Goal: Task Accomplishment & Management: Use online tool/utility

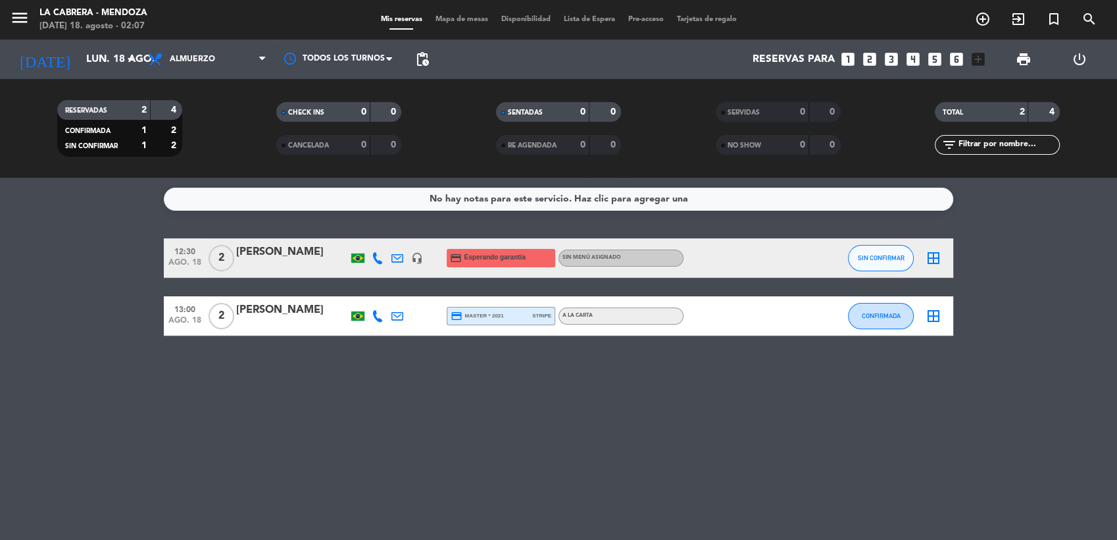
click at [202, 76] on div "Todos los servicios Almuerzo Cena Almuerzo Todos los servicios Almuerzo Cena" at bounding box center [207, 58] width 132 height 39
click at [193, 56] on span "Almuerzo" at bounding box center [192, 59] width 45 height 9
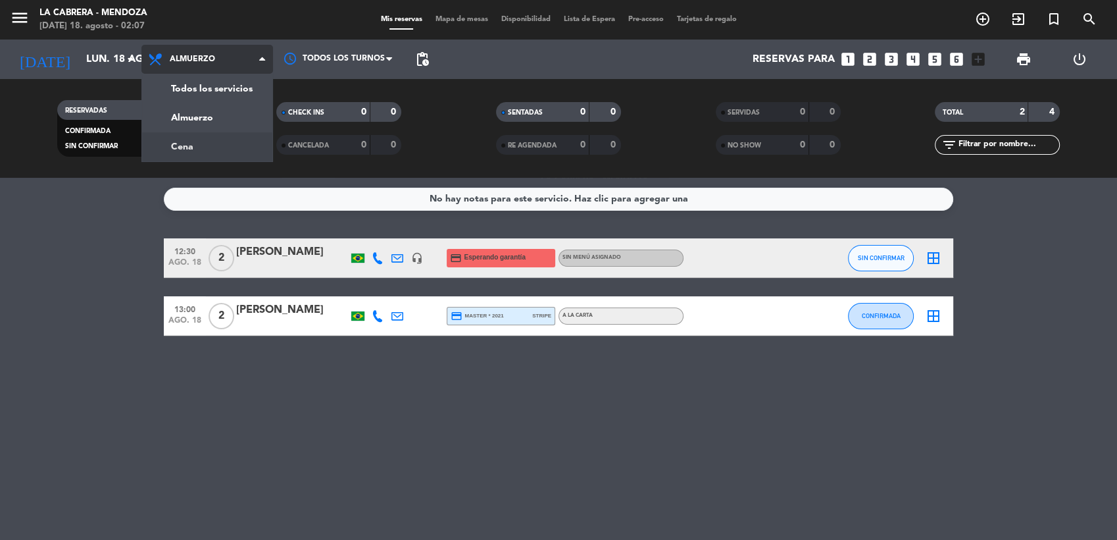
click at [172, 135] on div "menu LA [PERSON_NAME] - [PERSON_NAME] [DATE] 18. agosto - 02:07 Mis reservas Ma…" at bounding box center [558, 89] width 1117 height 178
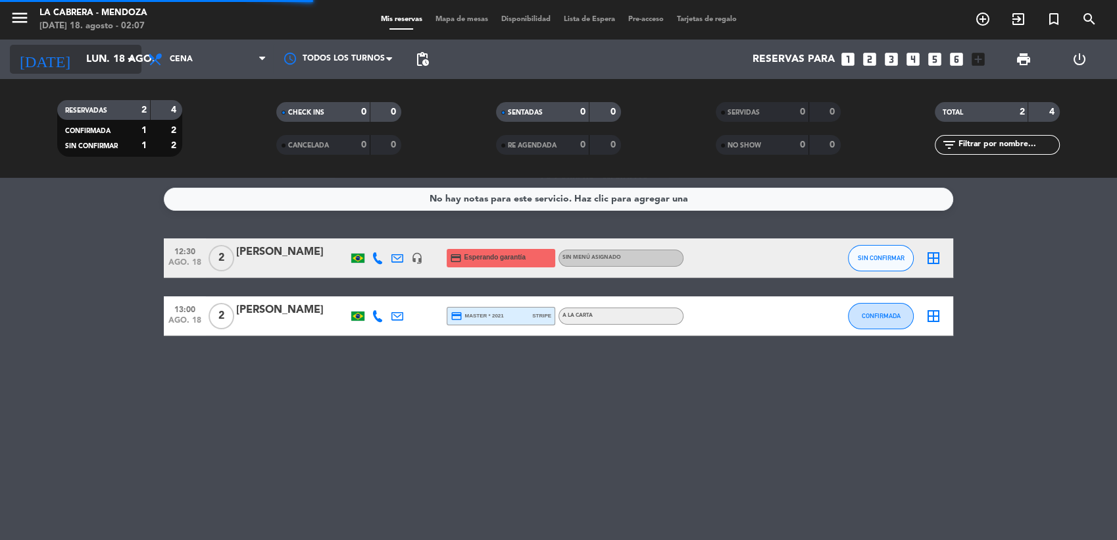
click at [83, 56] on input "lun. 18 ago." at bounding box center [149, 60] width 139 height 26
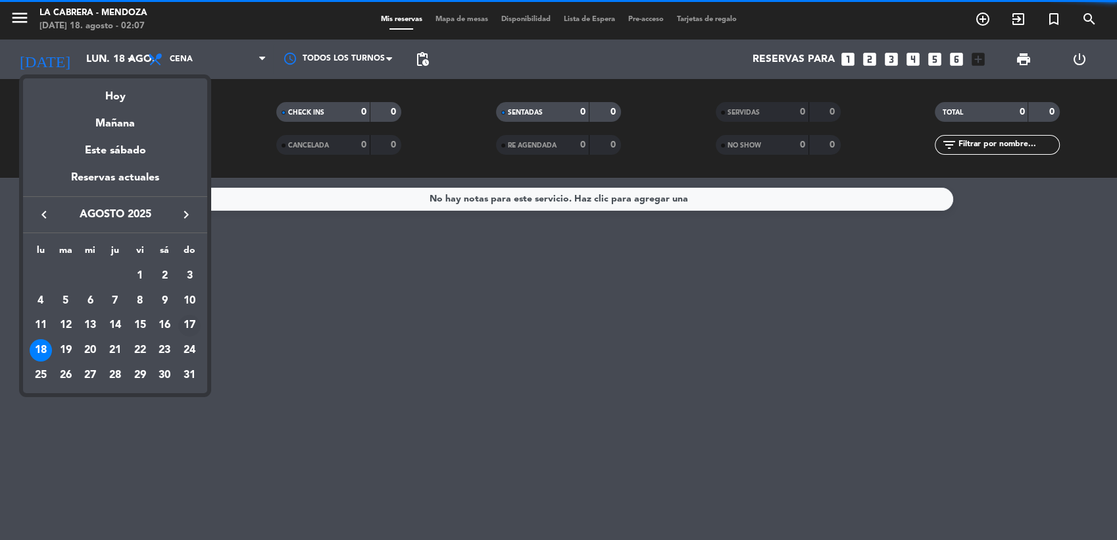
click at [188, 320] on div "17" at bounding box center [189, 326] width 22 height 22
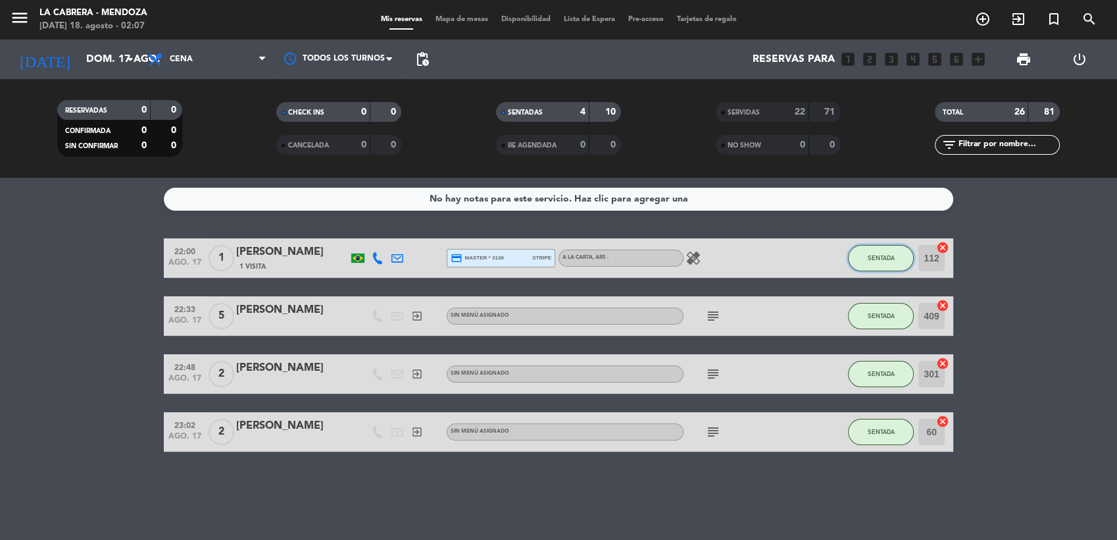
click at [863, 259] on button "SENTADA" at bounding box center [881, 258] width 66 height 26
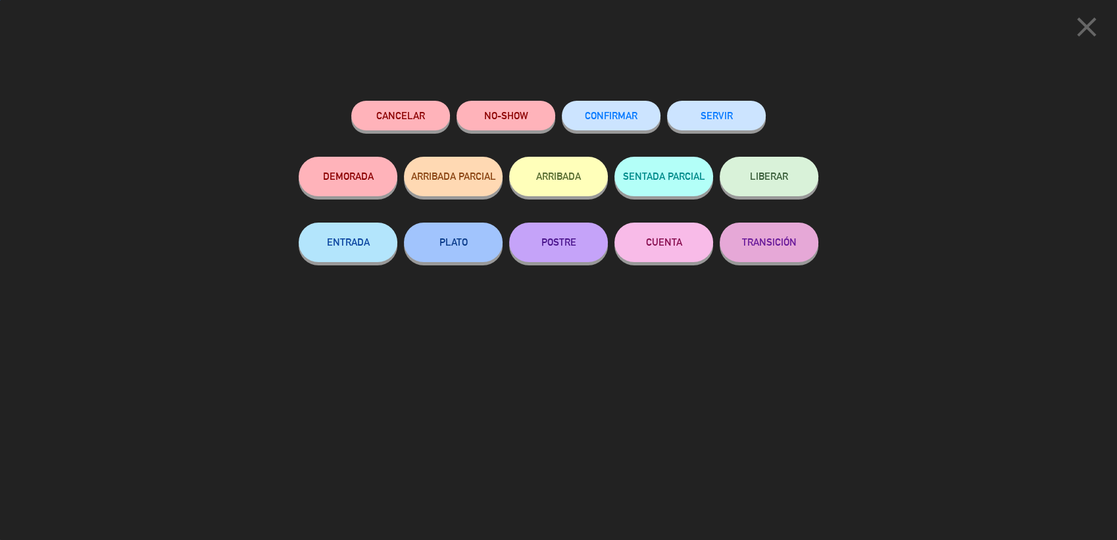
click at [718, 113] on button "SERVIR" at bounding box center [716, 116] width 99 height 30
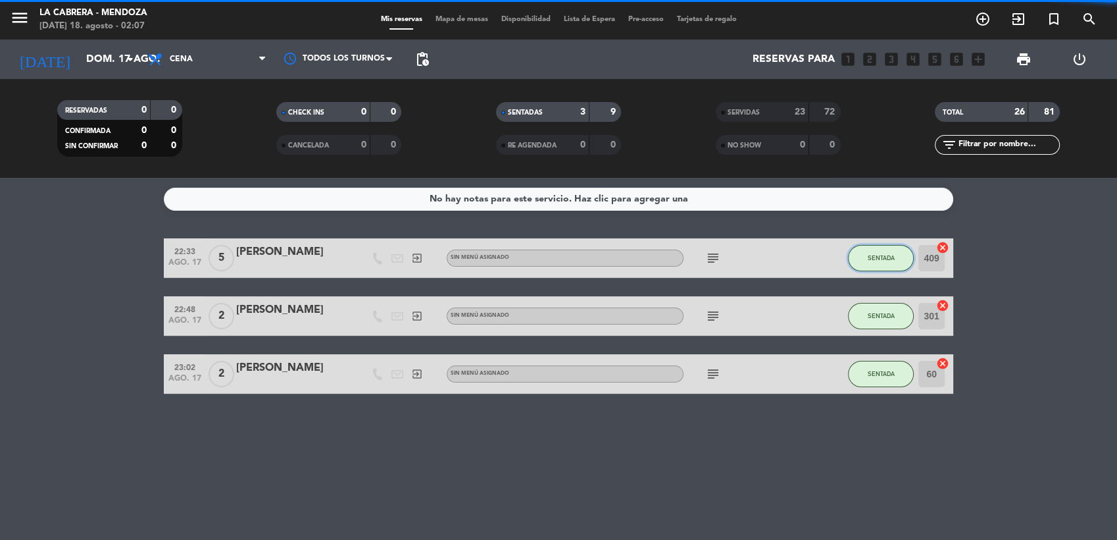
click at [874, 255] on span "SENTADA" at bounding box center [881, 257] width 27 height 7
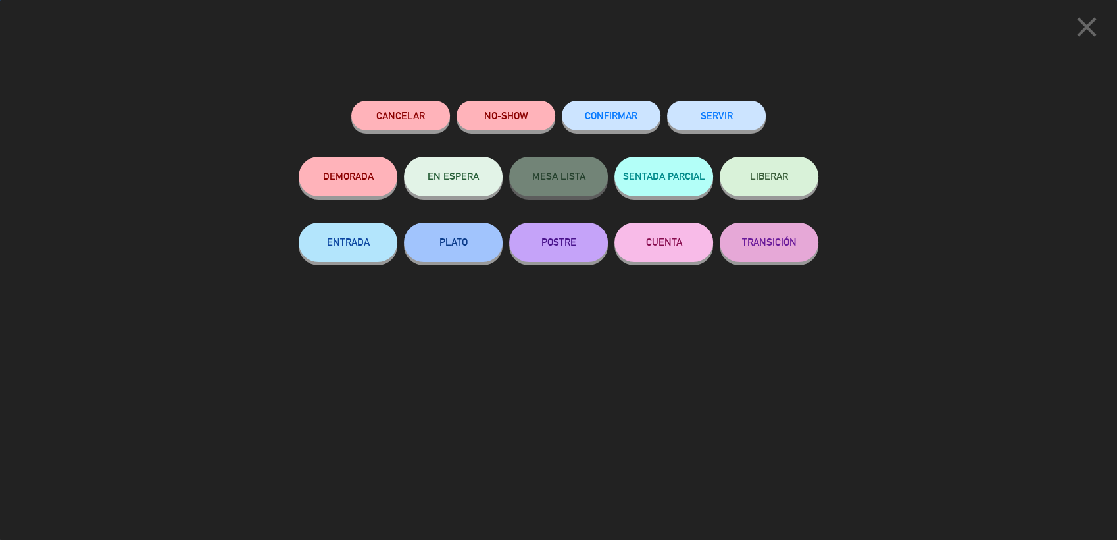
click at [700, 122] on button "SERVIR" at bounding box center [716, 116] width 99 height 30
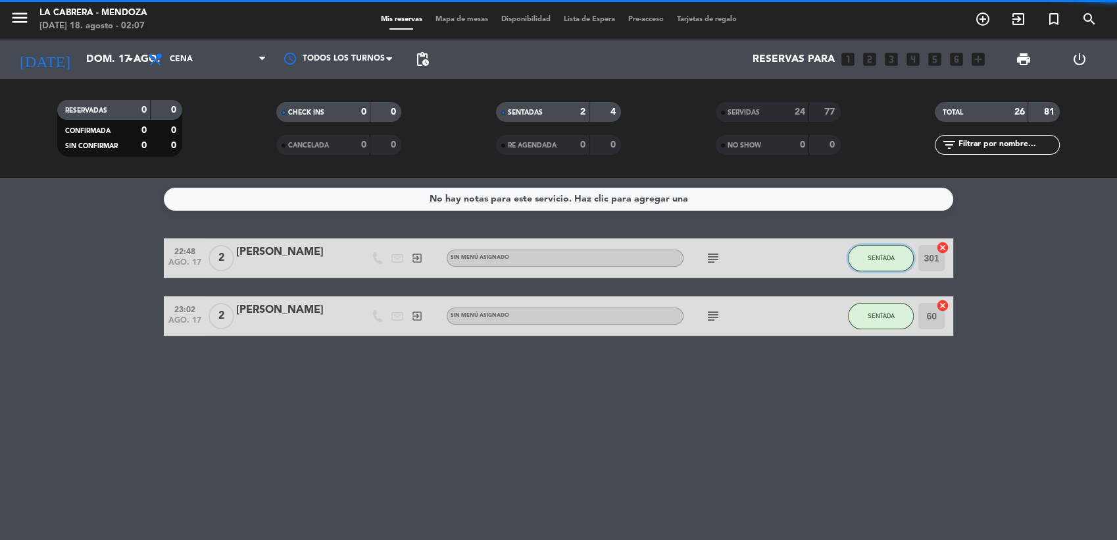
click at [883, 245] on button "SENTADA" at bounding box center [881, 258] width 66 height 26
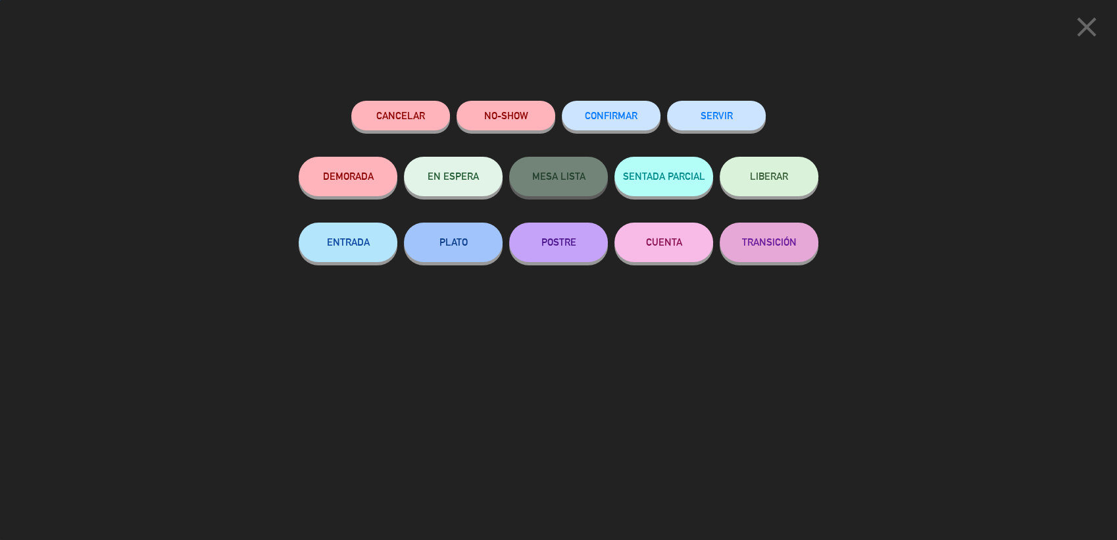
click at [757, 99] on div "Cancelar NO-SHOW CONFIRMAR SERVIR DEMORADA EN ESPERA MESA LISTA SENTADA PARCIAL…" at bounding box center [559, 315] width 538 height 448
click at [755, 114] on button "SERVIR" at bounding box center [716, 116] width 99 height 30
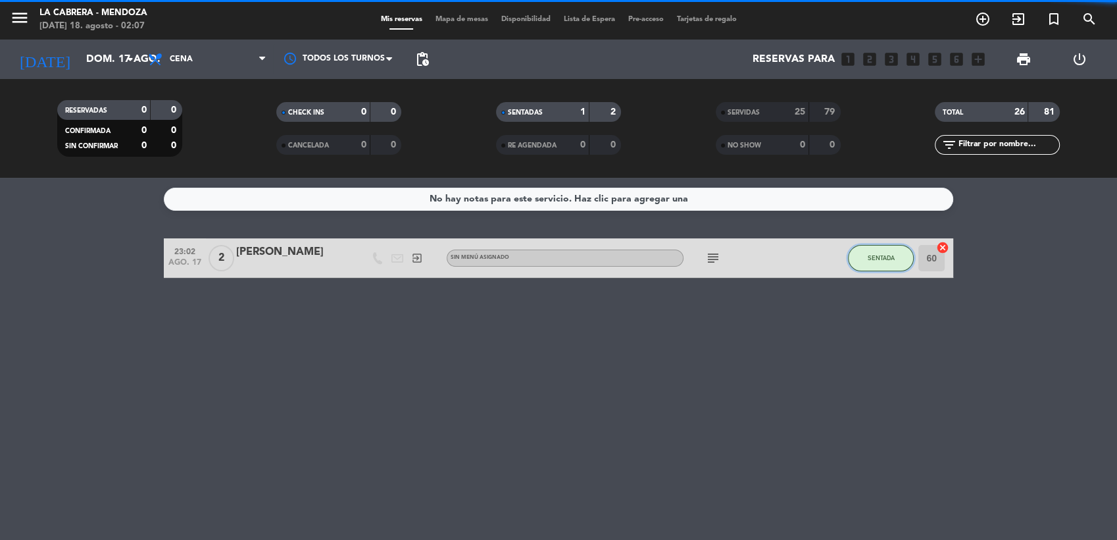
click at [882, 250] on button "SENTADA" at bounding box center [881, 258] width 66 height 26
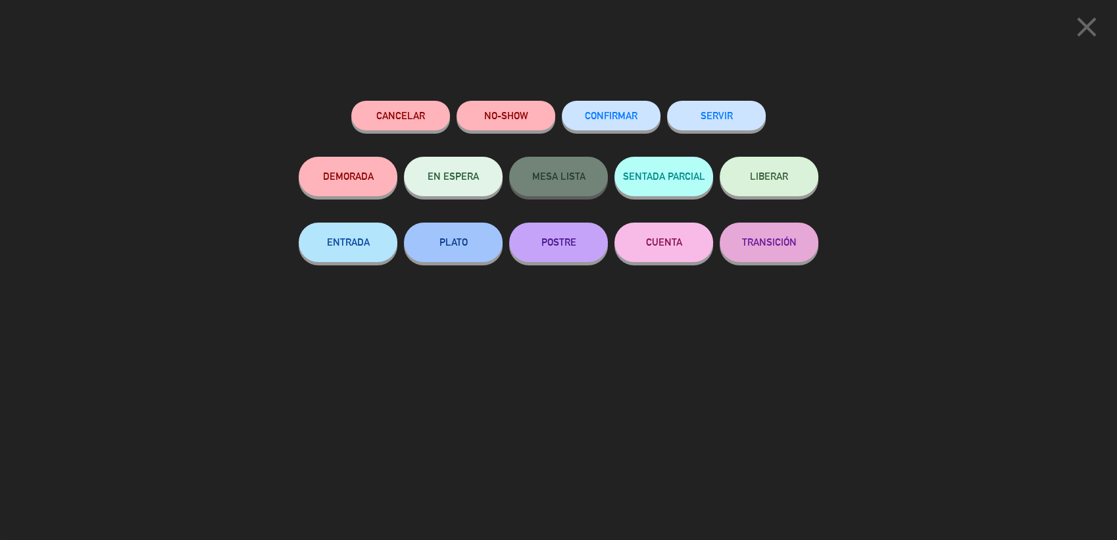
click at [713, 108] on button "SERVIR" at bounding box center [716, 116] width 99 height 30
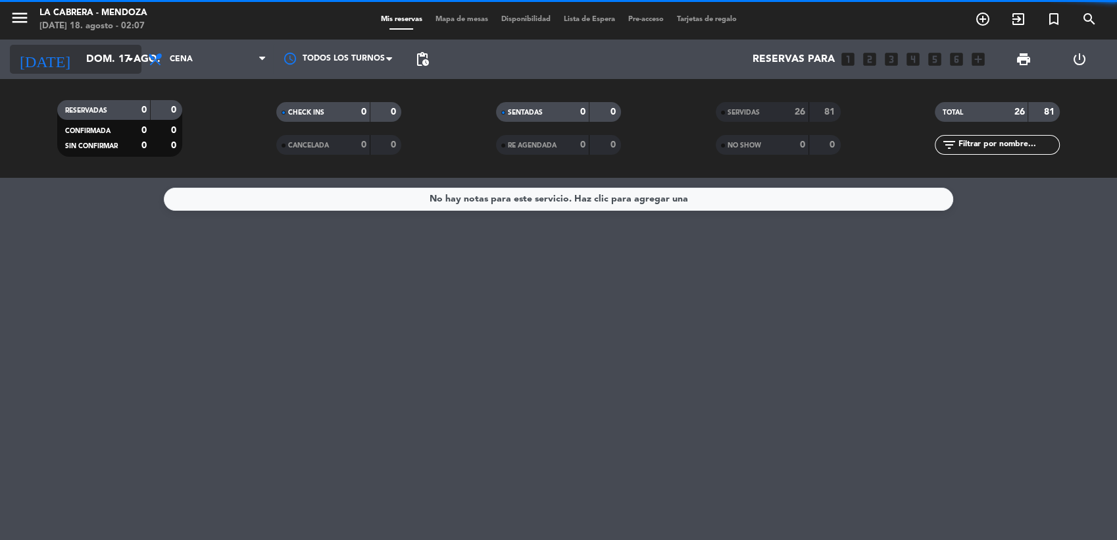
click at [122, 63] on icon "arrow_drop_down" at bounding box center [130, 59] width 16 height 16
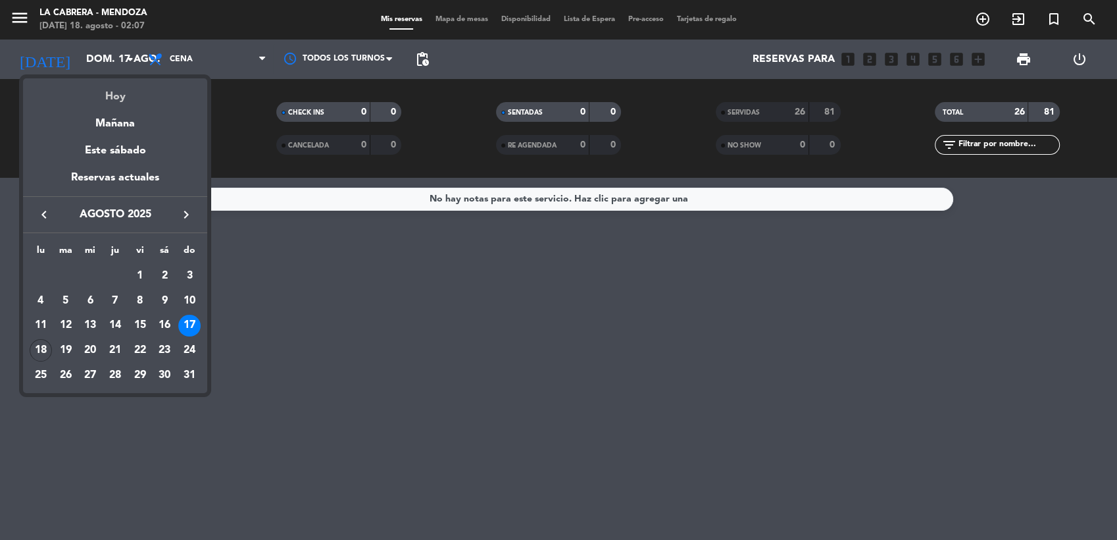
click at [113, 93] on div "Hoy" at bounding box center [115, 91] width 184 height 27
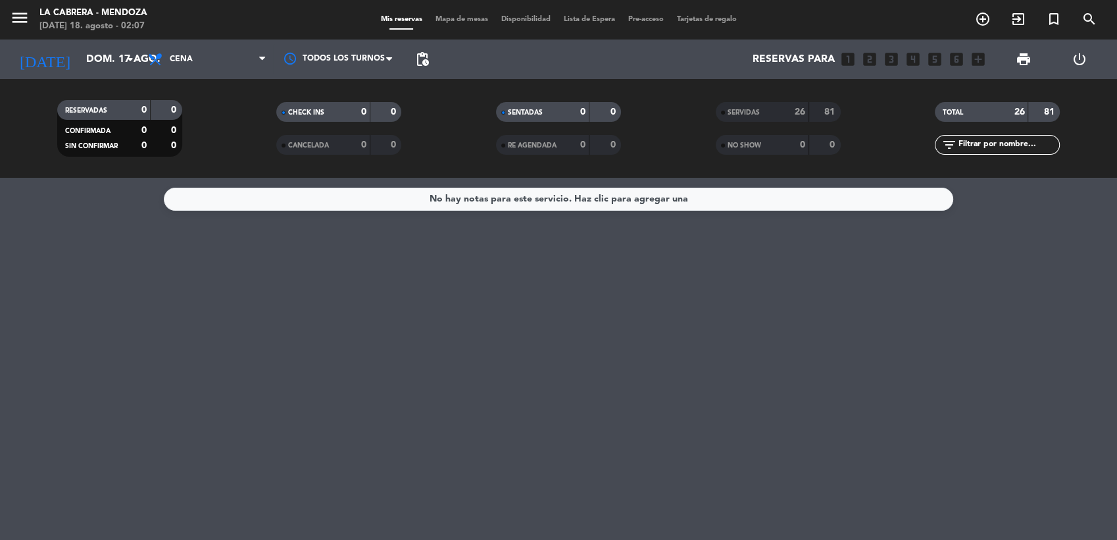
type input "lun. 18 ago."
click at [113, 57] on input "lun. 18 ago." at bounding box center [149, 60] width 139 height 26
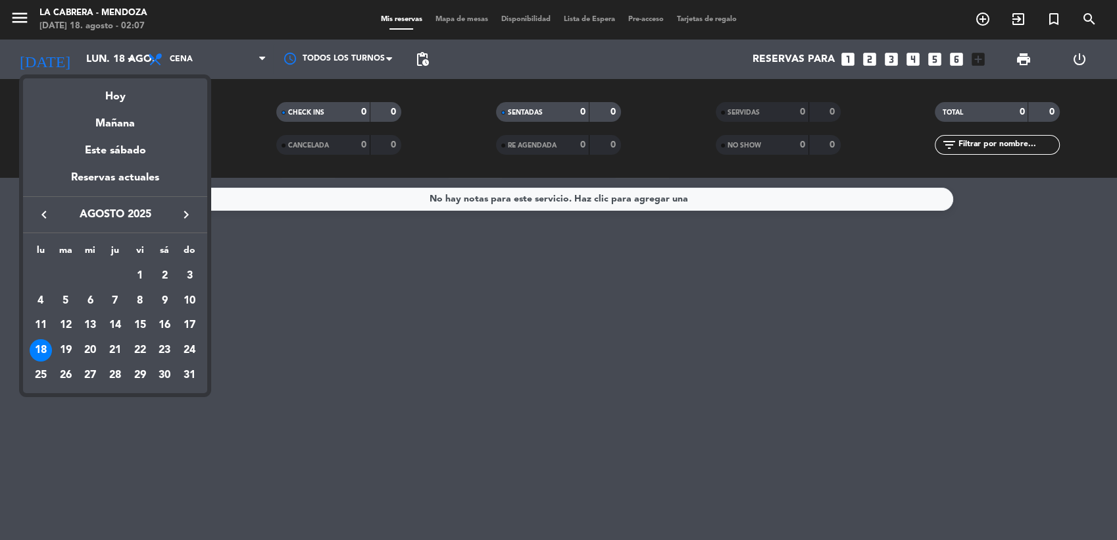
click at [155, 59] on div at bounding box center [558, 270] width 1117 height 540
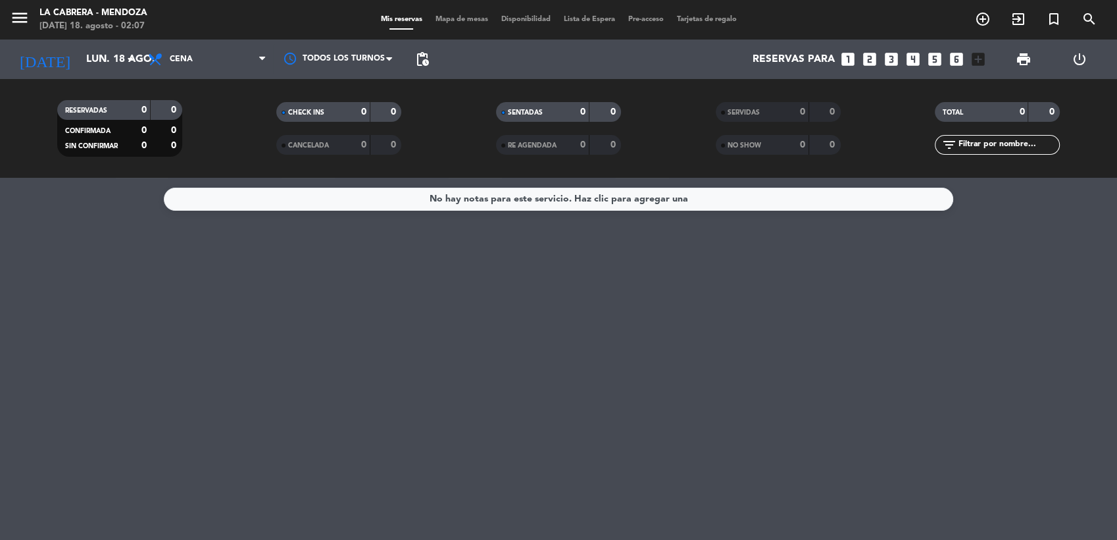
click at [155, 59] on icon at bounding box center [156, 59] width 19 height 16
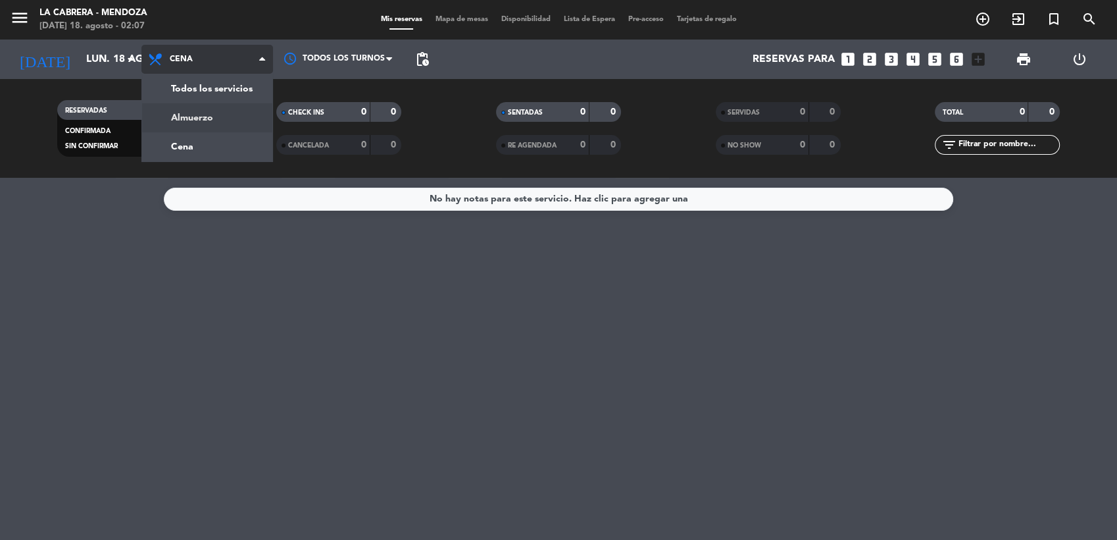
click at [176, 112] on div "menu LA [PERSON_NAME] - [PERSON_NAME] [DATE] 18. agosto - 02:07 Mis reservas Ma…" at bounding box center [558, 89] width 1117 height 178
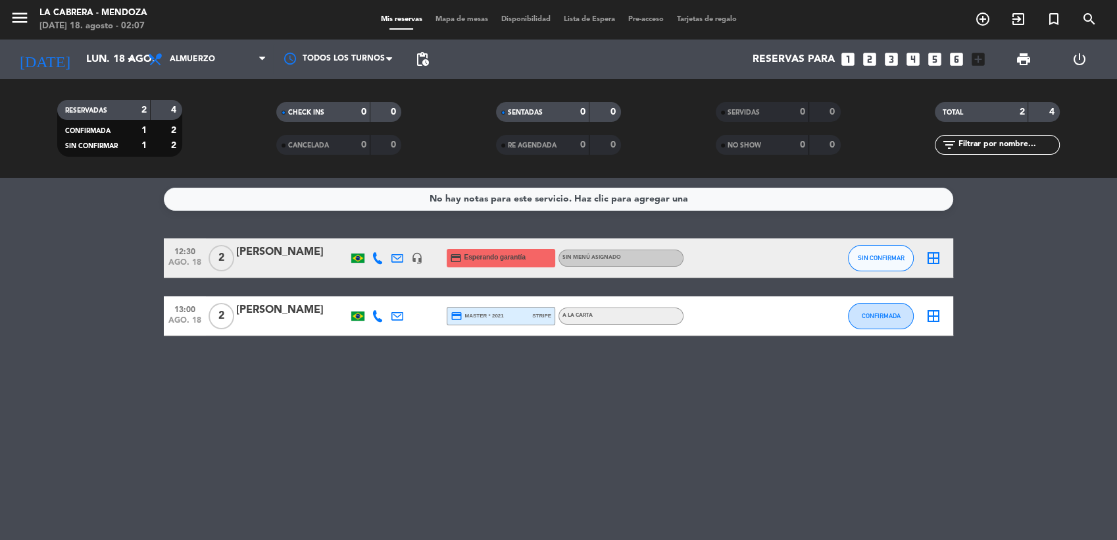
click at [376, 261] on icon at bounding box center [378, 258] width 12 height 12
click at [367, 234] on span "Copiar" at bounding box center [365, 236] width 28 height 14
click at [366, 232] on span "Copiar" at bounding box center [365, 236] width 28 height 14
